Goal: Task Accomplishment & Management: Manage account settings

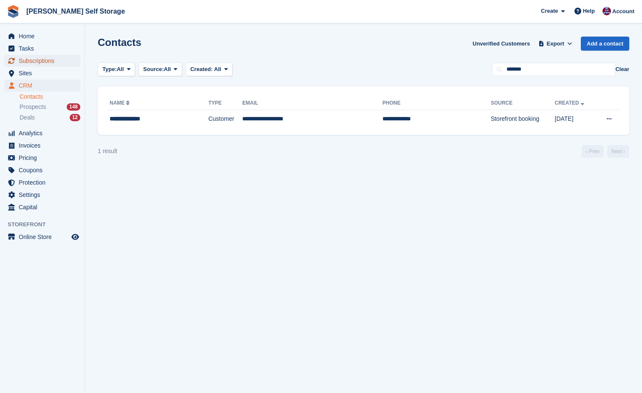
click at [22, 59] on span "Subscriptions" at bounding box center [44, 61] width 51 height 12
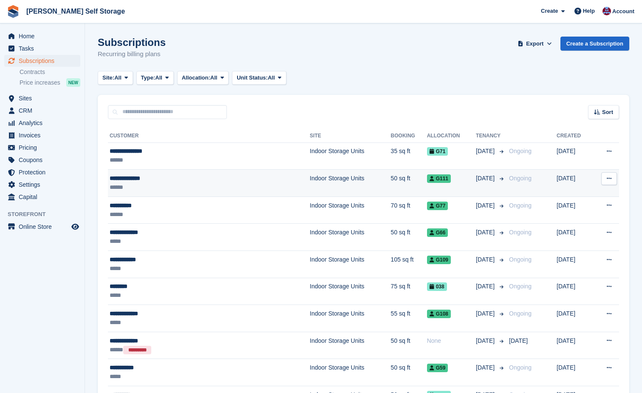
click at [120, 178] on div "**********" at bounding box center [177, 178] width 134 height 9
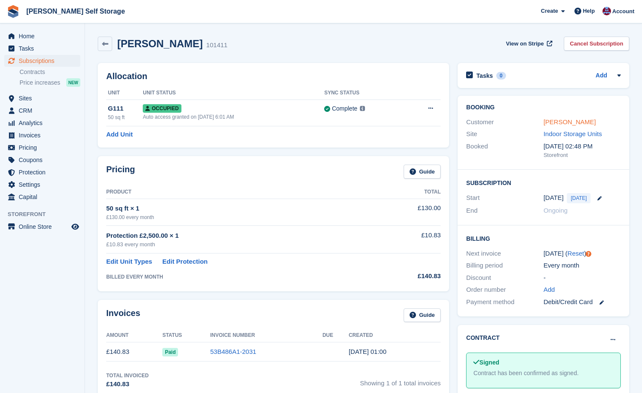
click at [560, 122] on link "Melissa Taylor" at bounding box center [569, 121] width 52 height 7
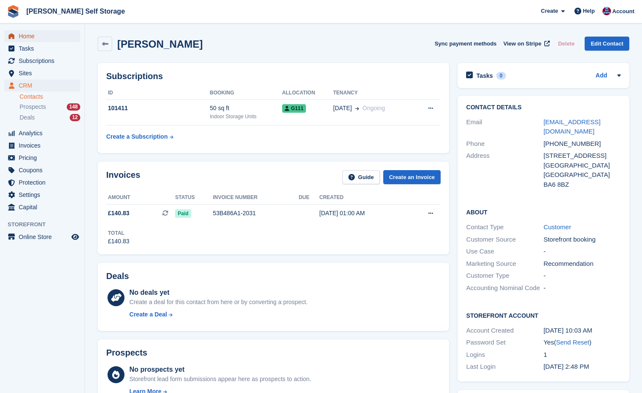
click at [19, 35] on span "Home" at bounding box center [44, 36] width 51 height 12
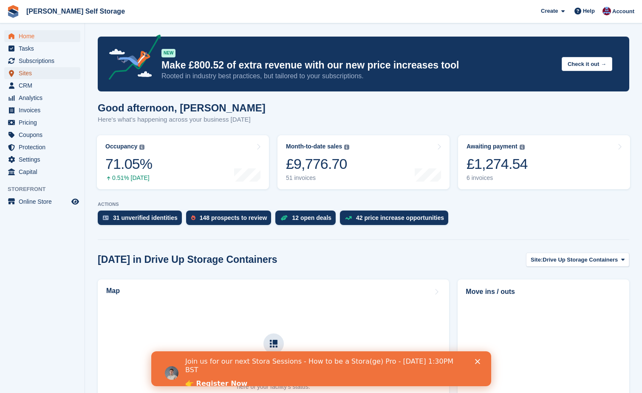
click at [21, 72] on span "Sites" at bounding box center [44, 73] width 51 height 12
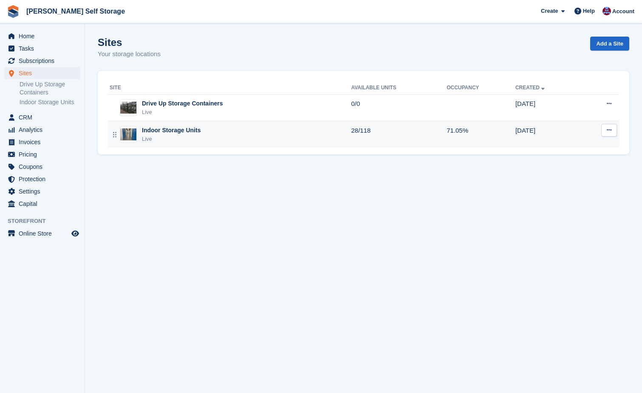
click at [176, 127] on div "Indoor Storage Units" at bounding box center [171, 130] width 59 height 9
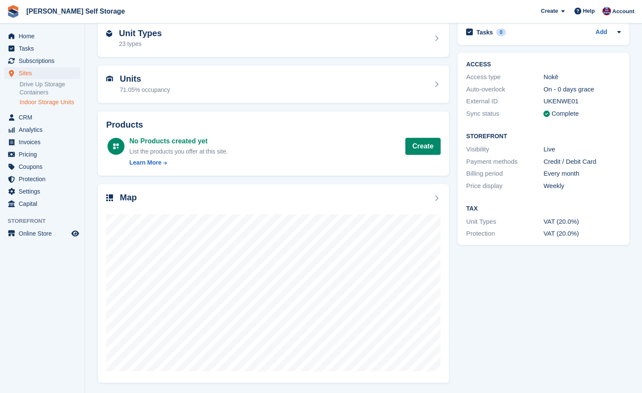
scroll to position [43, 0]
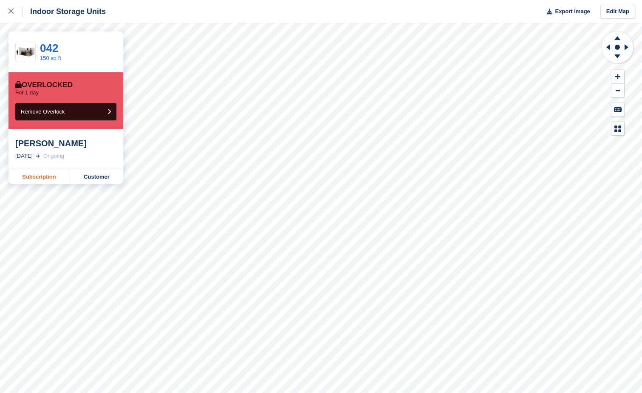
click at [40, 178] on link "Subscription" at bounding box center [39, 177] width 62 height 14
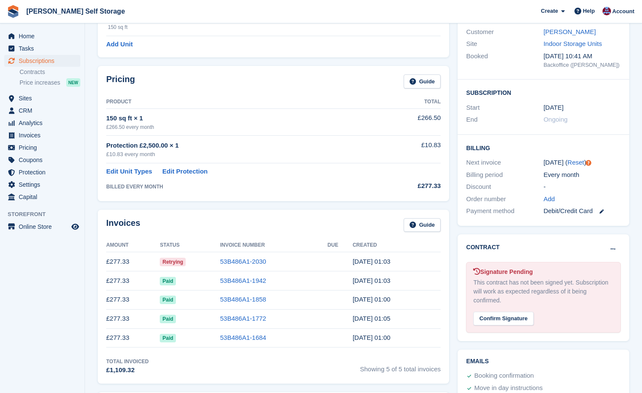
scroll to position [127, 0]
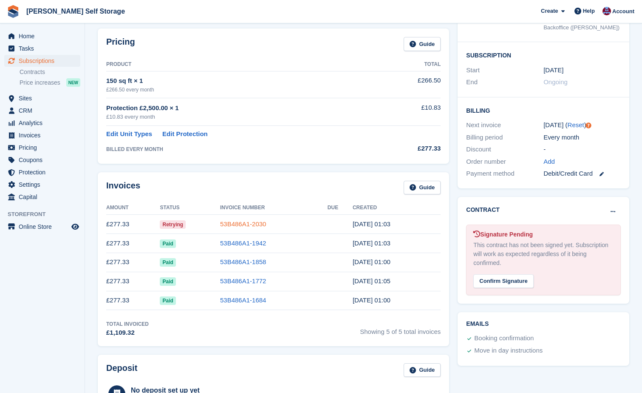
click at [227, 221] on link "53B486A1-2030" at bounding box center [243, 223] width 46 height 7
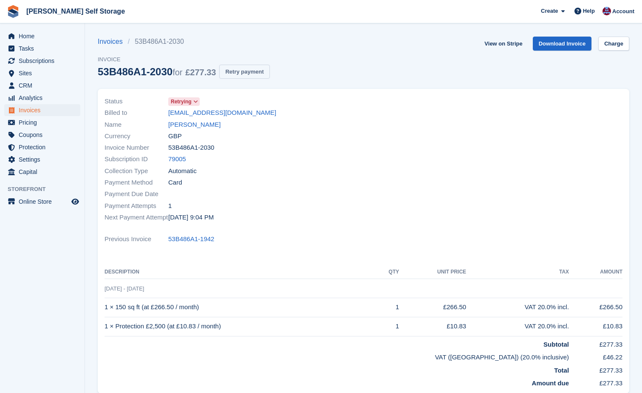
click at [259, 71] on button "Retry payment" at bounding box center [244, 72] width 50 height 14
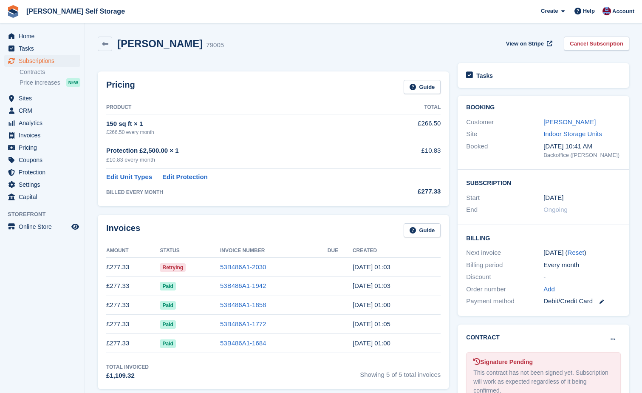
scroll to position [209, 0]
